Goal: Information Seeking & Learning: Compare options

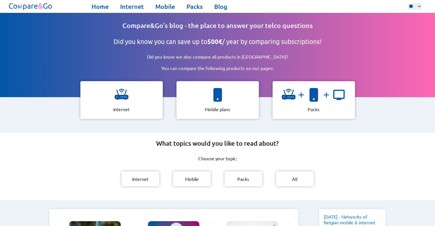
click at [128, 2] on div "Home Internet Mobile Packs Blog ** ** ** Home Internet Mobile Packs Blog" at bounding box center [217, 6] width 435 height 13
click at [127, 5] on link "Internet" at bounding box center [132, 7] width 24 height 8
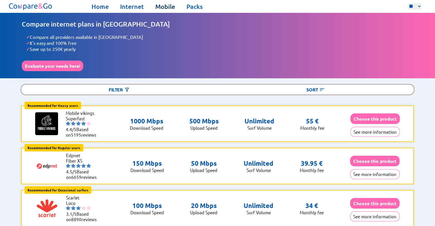
click at [159, 6] on link "Mobile" at bounding box center [165, 7] width 20 height 8
